Goal: Check status

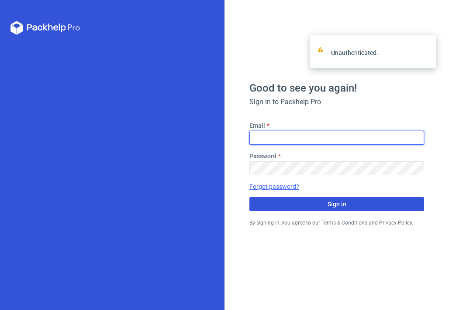
type input "[PERSON_NAME][EMAIL_ADDRESS][DOMAIN_NAME]"
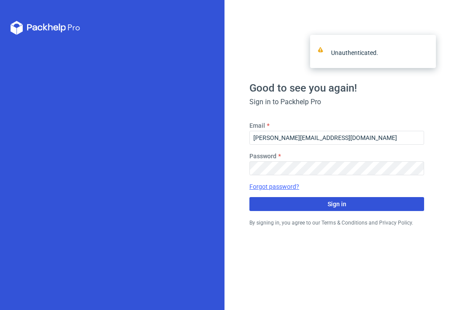
click at [333, 207] on span "Sign in" at bounding box center [337, 204] width 19 height 6
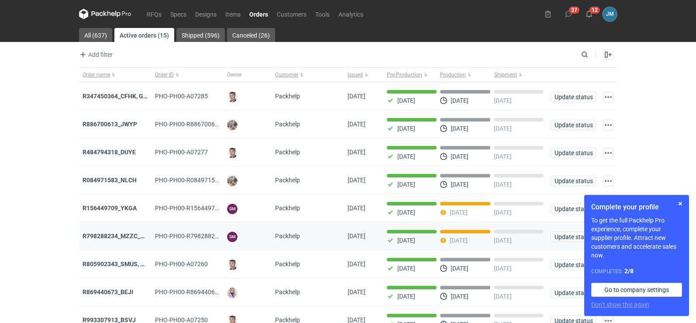
scroll to position [71, 0]
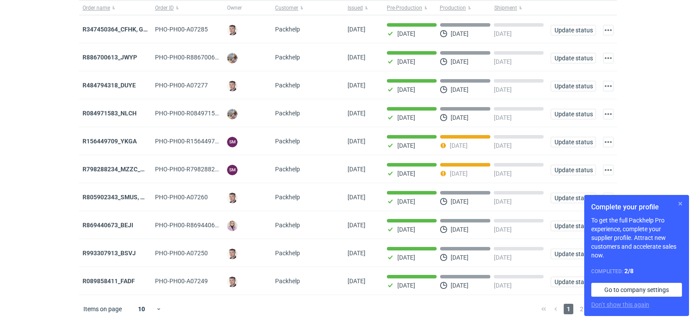
click at [448, 202] on button "button" at bounding box center [680, 203] width 10 height 10
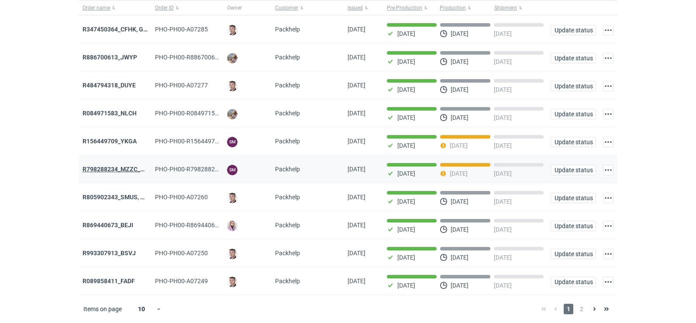
click at [121, 166] on strong "R798288234_MZZC_YZOD" at bounding box center [120, 169] width 74 height 7
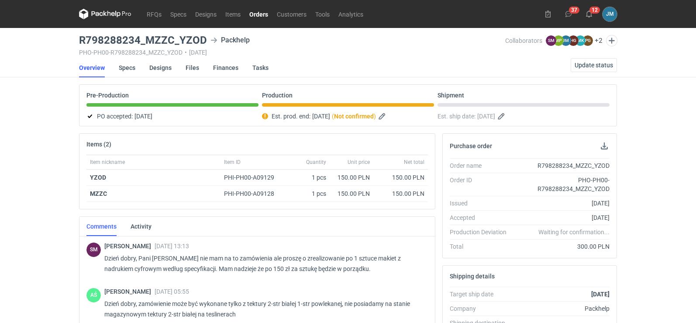
click at [97, 14] on icon at bounding box center [97, 13] width 11 height 5
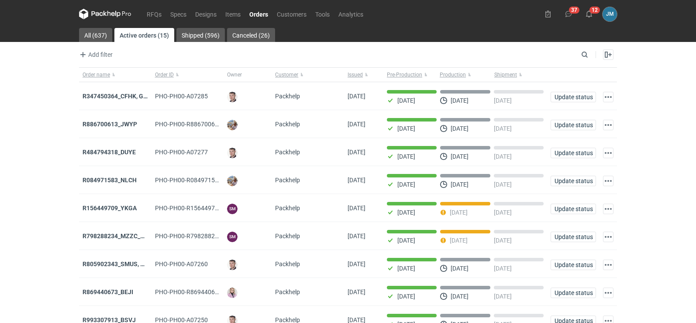
scroll to position [71, 0]
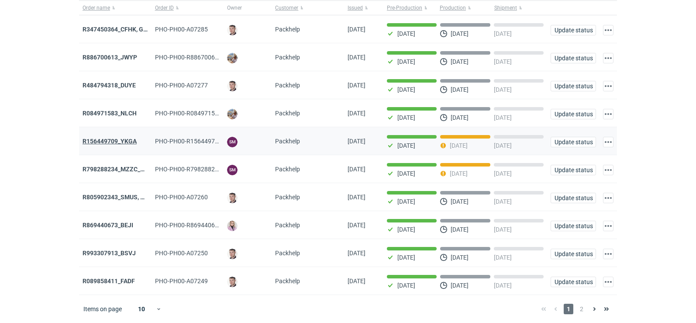
click at [98, 139] on strong "R156449709_YKGA" at bounding box center [110, 141] width 54 height 7
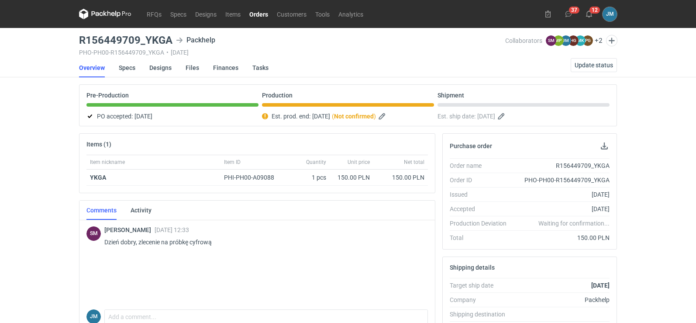
click at [92, 14] on icon at bounding box center [97, 13] width 11 height 5
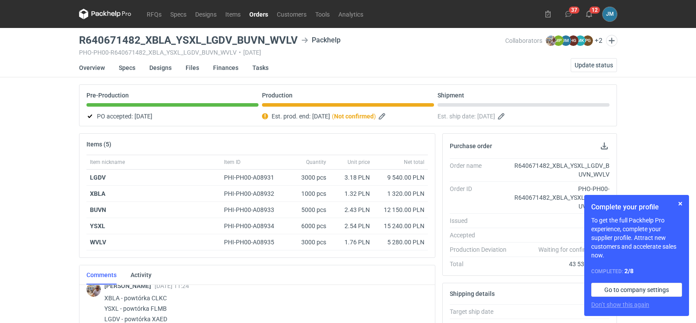
click at [116, 15] on icon at bounding box center [105, 14] width 52 height 10
